Goal: Use online tool/utility: Utilize a website feature to perform a specific function

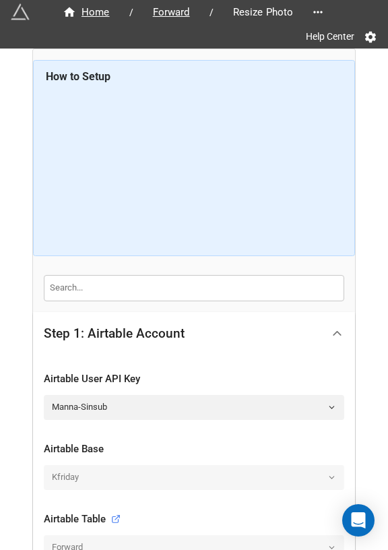
click at [334, 327] on icon at bounding box center [337, 333] width 14 height 14
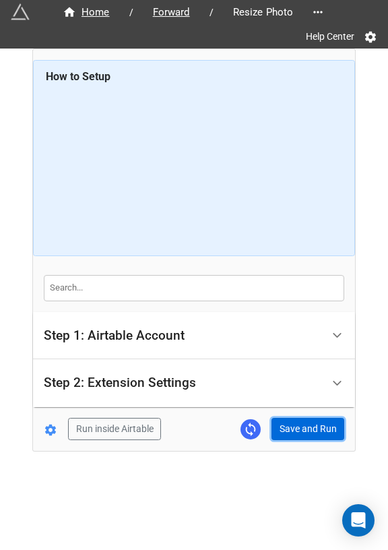
click at [311, 418] on button "Save and Run" at bounding box center [308, 429] width 73 height 23
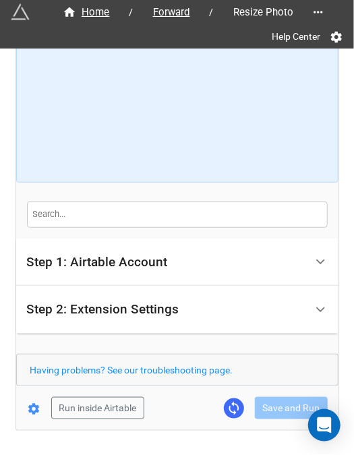
scroll to position [113, 0]
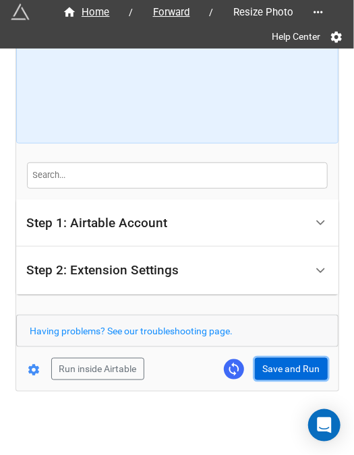
click at [287, 372] on button "Save and Run" at bounding box center [291, 369] width 73 height 23
drag, startPoint x: 278, startPoint y: 381, endPoint x: 290, endPoint y: 375, distance: 12.7
click at [279, 381] on div "Home / Forward / Resize Photo Help Center How to Setup Step 1: Airtable Account…" at bounding box center [177, 164] width 322 height 454
click at [290, 375] on button "Save and Run" at bounding box center [291, 369] width 73 height 23
click at [284, 370] on button "Save and Run" at bounding box center [291, 369] width 73 height 23
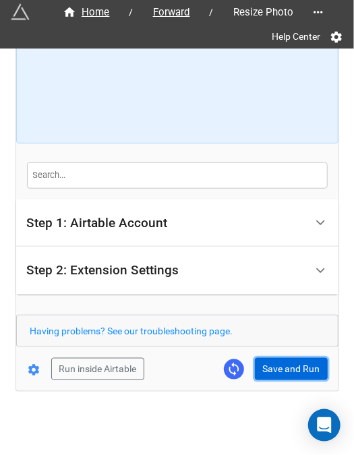
drag, startPoint x: 295, startPoint y: 367, endPoint x: 314, endPoint y: 366, distance: 18.9
click at [295, 367] on button "Save and Run" at bounding box center [291, 369] width 73 height 23
click at [284, 365] on button "Save and Run" at bounding box center [291, 369] width 73 height 23
drag, startPoint x: 263, startPoint y: 361, endPoint x: 346, endPoint y: 332, distance: 88.5
click at [264, 361] on button "Save and Run" at bounding box center [291, 369] width 73 height 23
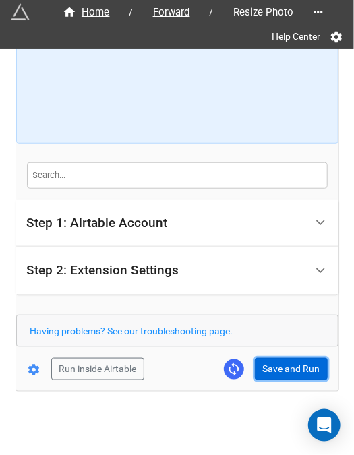
click at [271, 361] on button "Save and Run" at bounding box center [291, 369] width 73 height 23
click at [268, 360] on button "Save and Run" at bounding box center [291, 369] width 73 height 23
click at [288, 373] on button "Save and Run" at bounding box center [291, 369] width 73 height 23
click at [286, 367] on button "Save and Run" at bounding box center [291, 369] width 73 height 23
click at [270, 367] on button "Save and Run" at bounding box center [291, 369] width 73 height 23
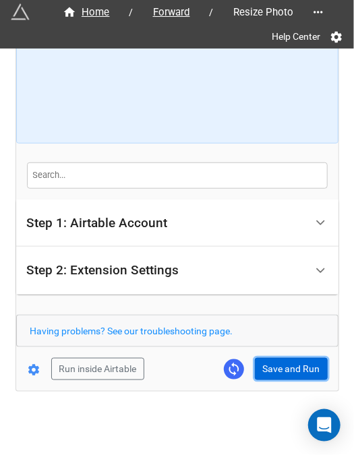
click at [274, 371] on button "Save and Run" at bounding box center [291, 369] width 73 height 23
click at [278, 366] on button "Save and Run" at bounding box center [291, 369] width 73 height 23
click at [284, 363] on button "Save and Run" at bounding box center [291, 369] width 73 height 23
click at [286, 374] on button "Save and Run" at bounding box center [291, 369] width 73 height 23
click at [290, 368] on button "Save and Run" at bounding box center [291, 369] width 73 height 23
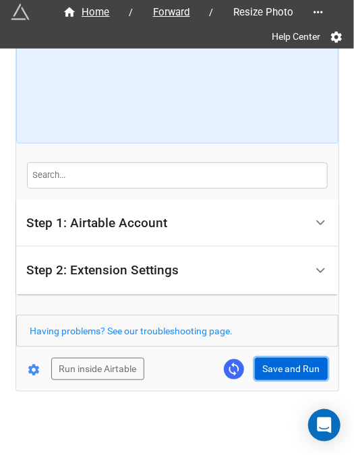
click at [280, 373] on button "Save and Run" at bounding box center [291, 369] width 73 height 23
click at [288, 370] on button "Save and Run" at bounding box center [291, 369] width 73 height 23
click at [297, 361] on button "Save and Run" at bounding box center [291, 369] width 73 height 23
click at [288, 359] on button "Save and Run" at bounding box center [291, 369] width 73 height 23
click at [268, 364] on button "Save and Run" at bounding box center [291, 369] width 73 height 23
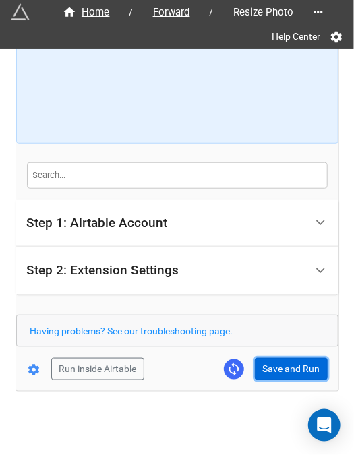
click at [300, 363] on button "Save and Run" at bounding box center [291, 369] width 73 height 23
click at [280, 377] on button "Save and Run" at bounding box center [291, 369] width 73 height 23
click at [280, 361] on button "Save and Run" at bounding box center [291, 369] width 73 height 23
drag, startPoint x: 289, startPoint y: 366, endPoint x: 304, endPoint y: 352, distance: 20.0
click at [289, 366] on button "Save and Run" at bounding box center [291, 369] width 73 height 23
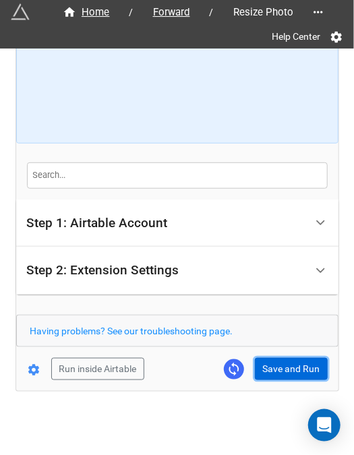
click at [275, 363] on button "Save and Run" at bounding box center [291, 369] width 73 height 23
click at [281, 369] on button "Save and Run" at bounding box center [291, 369] width 73 height 23
click at [284, 363] on button "Save and Run" at bounding box center [291, 369] width 73 height 23
click at [258, 366] on button "Save and Run" at bounding box center [291, 369] width 73 height 23
drag, startPoint x: 288, startPoint y: 359, endPoint x: 349, endPoint y: 344, distance: 62.6
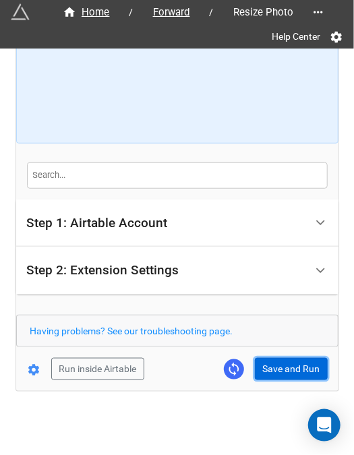
click at [288, 359] on button "Save and Run" at bounding box center [291, 369] width 73 height 23
drag, startPoint x: 260, startPoint y: 392, endPoint x: 280, endPoint y: 377, distance: 24.5
click at [260, 391] on div "Home / Forward / Resize Photo Help Center How to Setup Step 1: Airtable Account…" at bounding box center [177, 172] width 323 height 570
click at [280, 375] on button "Save and Run" at bounding box center [291, 369] width 73 height 23
click at [290, 358] on button "Save and Run" at bounding box center [291, 369] width 73 height 23
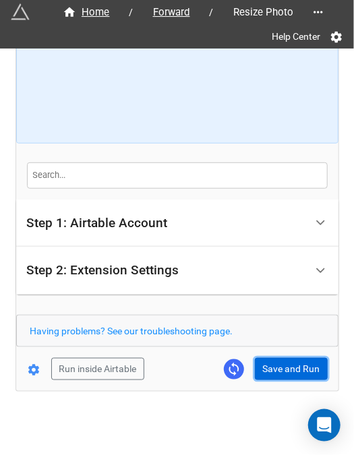
click at [297, 358] on button "Save and Run" at bounding box center [291, 369] width 73 height 23
click at [275, 363] on button "Save and Run" at bounding box center [291, 369] width 73 height 23
click at [279, 363] on button "Save and Run" at bounding box center [291, 369] width 73 height 23
click at [264, 373] on button "Save and Run" at bounding box center [291, 369] width 73 height 23
drag, startPoint x: 279, startPoint y: 375, endPoint x: 334, endPoint y: 360, distance: 57.2
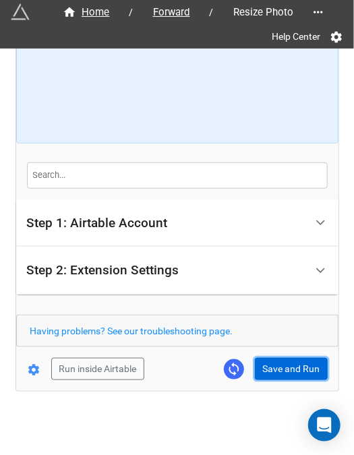
click at [279, 375] on button "Save and Run" at bounding box center [291, 369] width 73 height 23
click at [292, 371] on button "Save and Run" at bounding box center [291, 369] width 73 height 23
click at [272, 373] on button "Save and Run" at bounding box center [291, 369] width 73 height 23
click at [282, 358] on button "Save and Run" at bounding box center [291, 369] width 73 height 23
click at [287, 365] on button "Save and Run" at bounding box center [291, 369] width 73 height 23
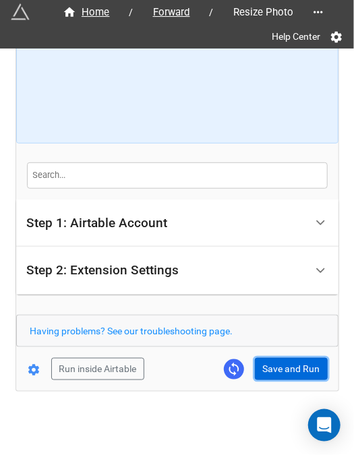
drag, startPoint x: 265, startPoint y: 363, endPoint x: 333, endPoint y: 360, distance: 68.2
click at [266, 363] on button "Save and Run" at bounding box center [291, 369] width 73 height 23
click at [269, 367] on button "Save and Run" at bounding box center [291, 369] width 73 height 23
click at [280, 374] on button "Save and Run" at bounding box center [291, 369] width 73 height 23
click at [299, 375] on button "Save and Run" at bounding box center [291, 369] width 73 height 23
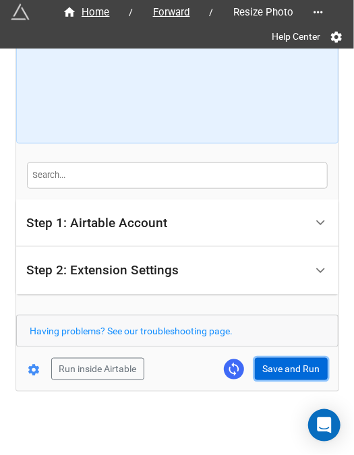
drag, startPoint x: 285, startPoint y: 358, endPoint x: 329, endPoint y: 115, distance: 247.2
click at [285, 358] on button "Save and Run" at bounding box center [291, 369] width 73 height 23
click at [302, 367] on button "Save and Run" at bounding box center [291, 369] width 73 height 23
click at [301, 361] on button "Save and Run" at bounding box center [291, 369] width 73 height 23
click at [284, 367] on button "Save and Run" at bounding box center [291, 369] width 73 height 23
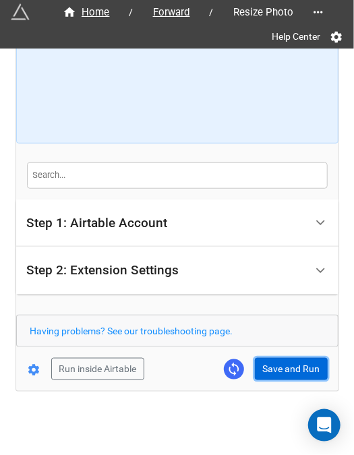
click at [283, 365] on button "Save and Run" at bounding box center [291, 369] width 73 height 23
click at [283, 361] on button "Save and Run" at bounding box center [291, 369] width 73 height 23
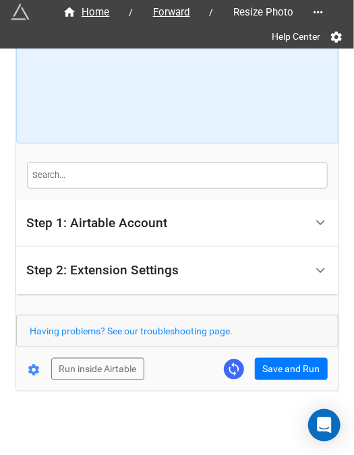
click at [288, 385] on div "Home / Forward / Resize Photo Help Center How to Setup Step 1: Airtable Account…" at bounding box center [177, 164] width 322 height 454
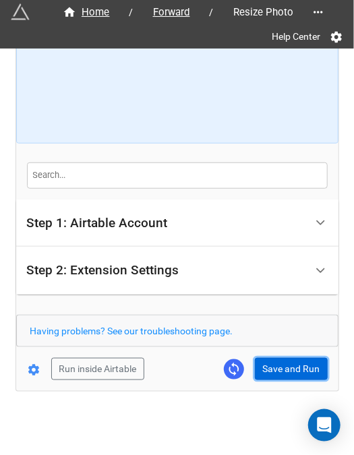
click at [289, 375] on button "Save and Run" at bounding box center [291, 369] width 73 height 23
click at [288, 358] on button "Save and Run" at bounding box center [291, 369] width 73 height 23
click at [278, 367] on button "Save and Run" at bounding box center [291, 369] width 73 height 23
click at [283, 372] on button "Save and Run" at bounding box center [291, 369] width 73 height 23
click at [260, 376] on button "Save and Run" at bounding box center [291, 369] width 73 height 23
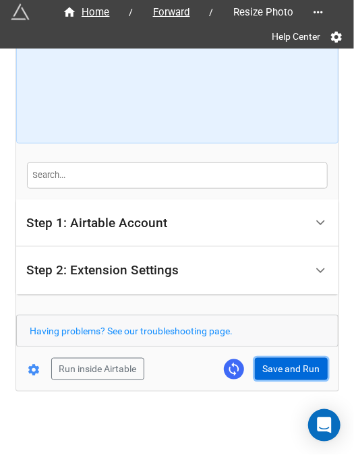
click at [275, 375] on button "Save and Run" at bounding box center [291, 369] width 73 height 23
click at [267, 366] on button "Save and Run" at bounding box center [291, 369] width 73 height 23
click at [292, 374] on button "Save and Run" at bounding box center [291, 369] width 73 height 23
click at [280, 372] on button "Save and Run" at bounding box center [291, 369] width 73 height 23
click at [260, 367] on button "Save and Run" at bounding box center [291, 369] width 73 height 23
